Goal: Task Accomplishment & Management: Manage account settings

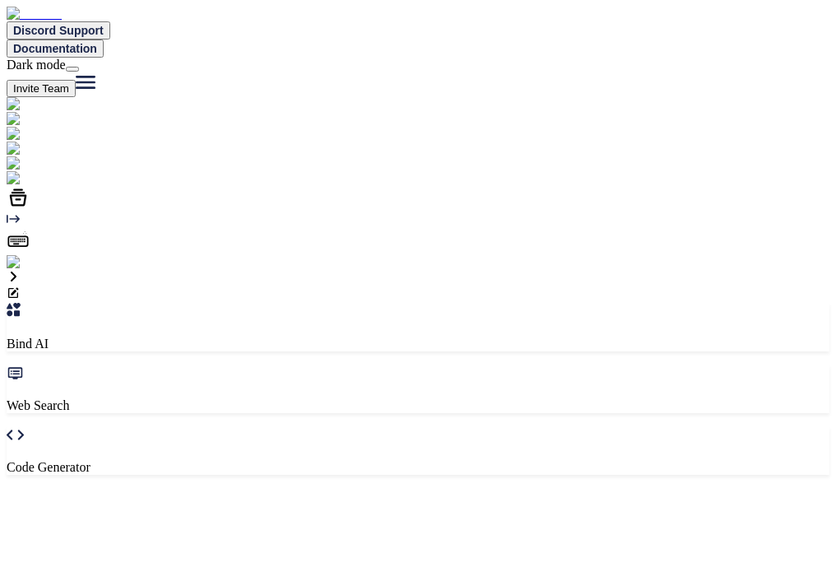
click at [26, 156] on img at bounding box center [45, 148] width 76 height 15
type textarea "x"
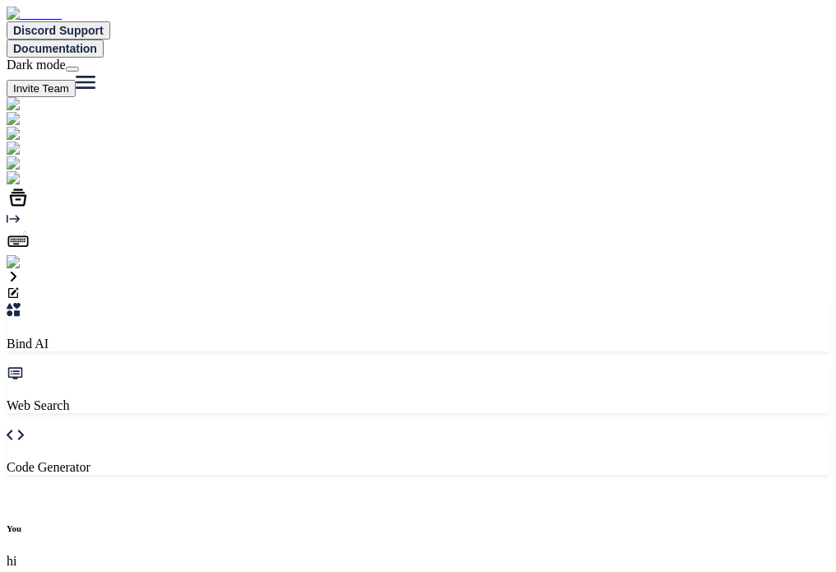
click at [30, 186] on img at bounding box center [61, 178] width 109 height 15
type textarea "x"
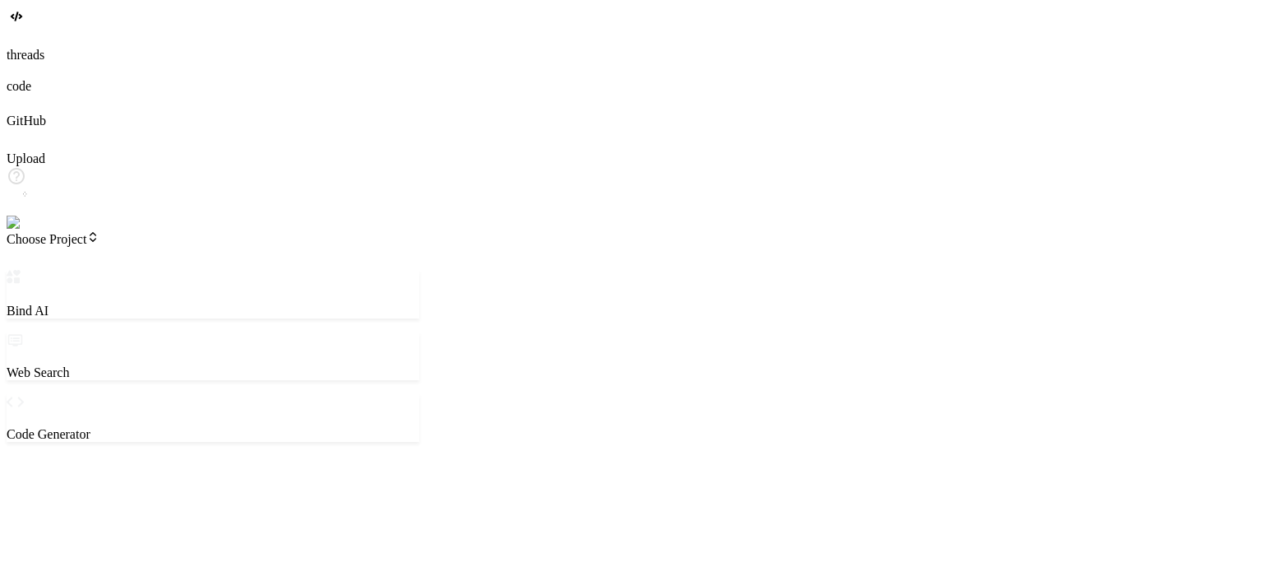
type textarea "x"
click at [23, 110] on icon at bounding box center [15, 102] width 16 height 16
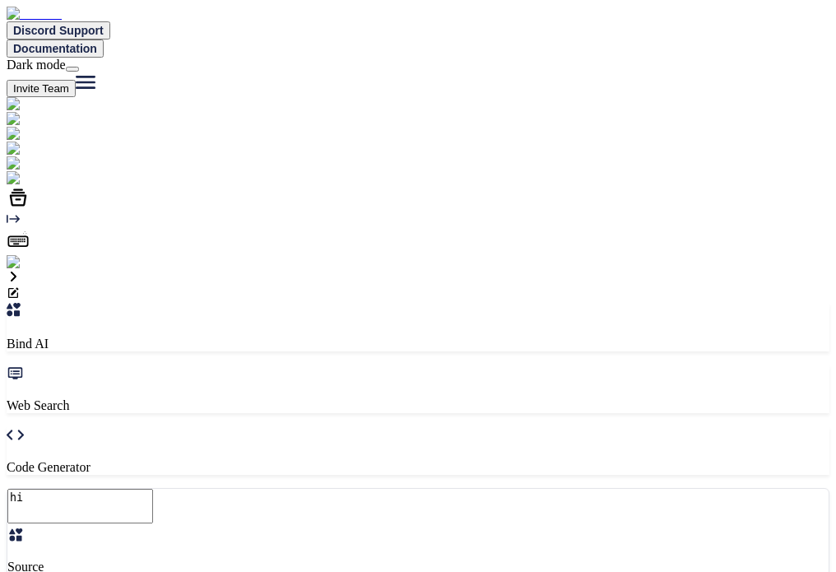
click at [23, 270] on img at bounding box center [33, 262] width 53 height 15
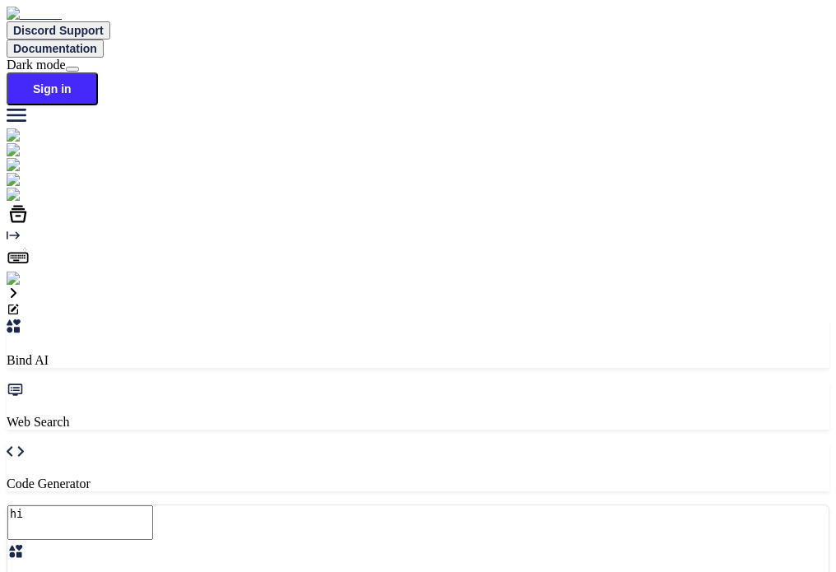
type textarea "x"
type textarea "h"
type textarea "x"
click at [39, 286] on div at bounding box center [418, 278] width 822 height 15
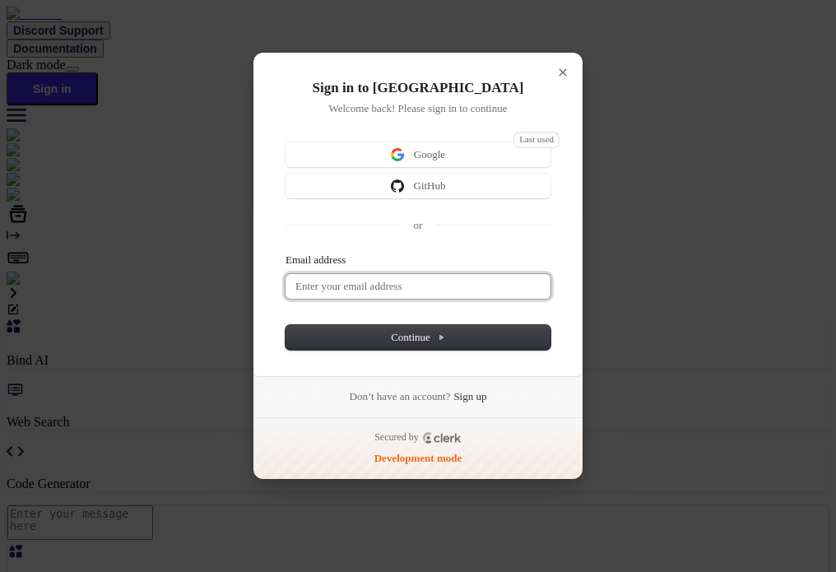
click at [377, 280] on input "Email address" at bounding box center [417, 286] width 265 height 25
click at [285, 252] on button "submit" at bounding box center [291, 254] width 13 height 5
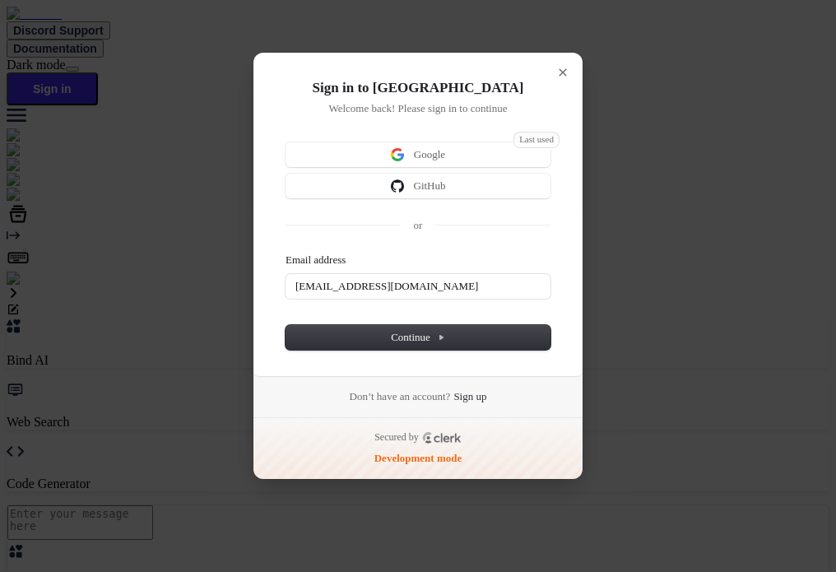
type input "testbind3@mailinator.com"
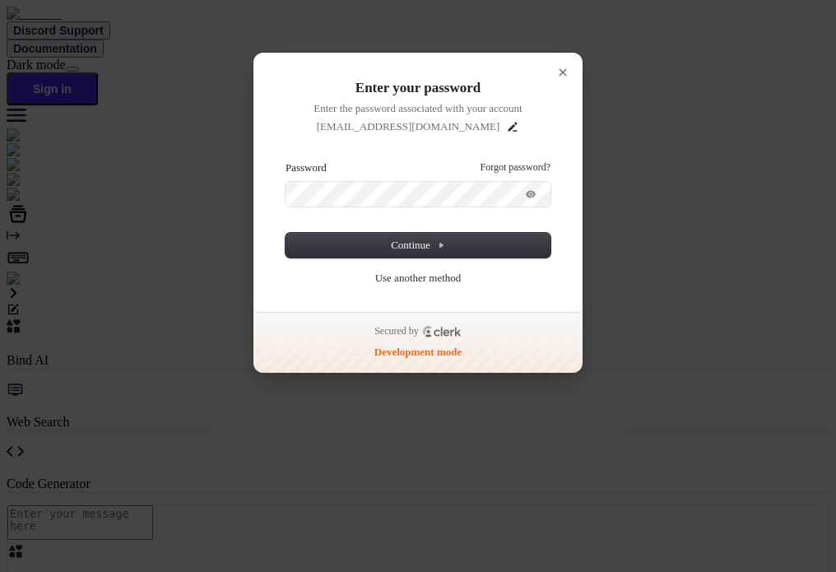
click at [285, 160] on button "submit" at bounding box center [291, 162] width 13 height 5
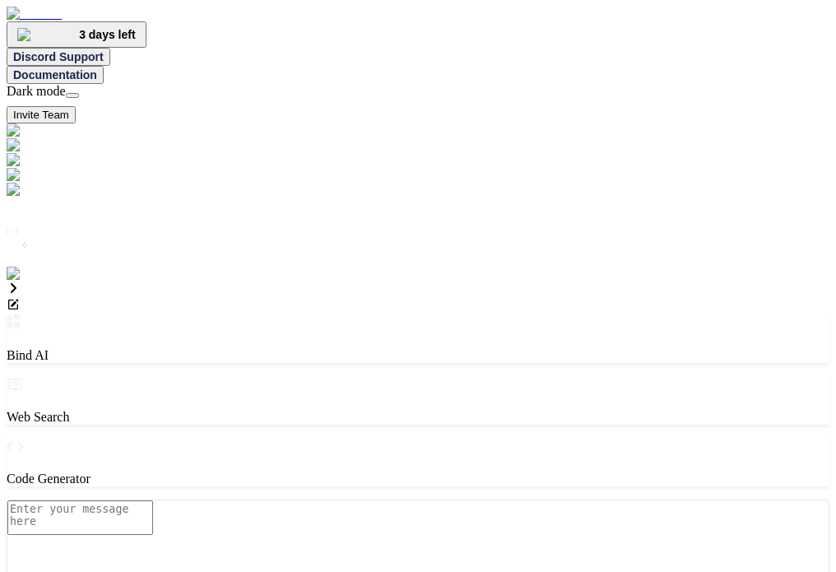
type textarea "x"
